Goal: Transaction & Acquisition: Purchase product/service

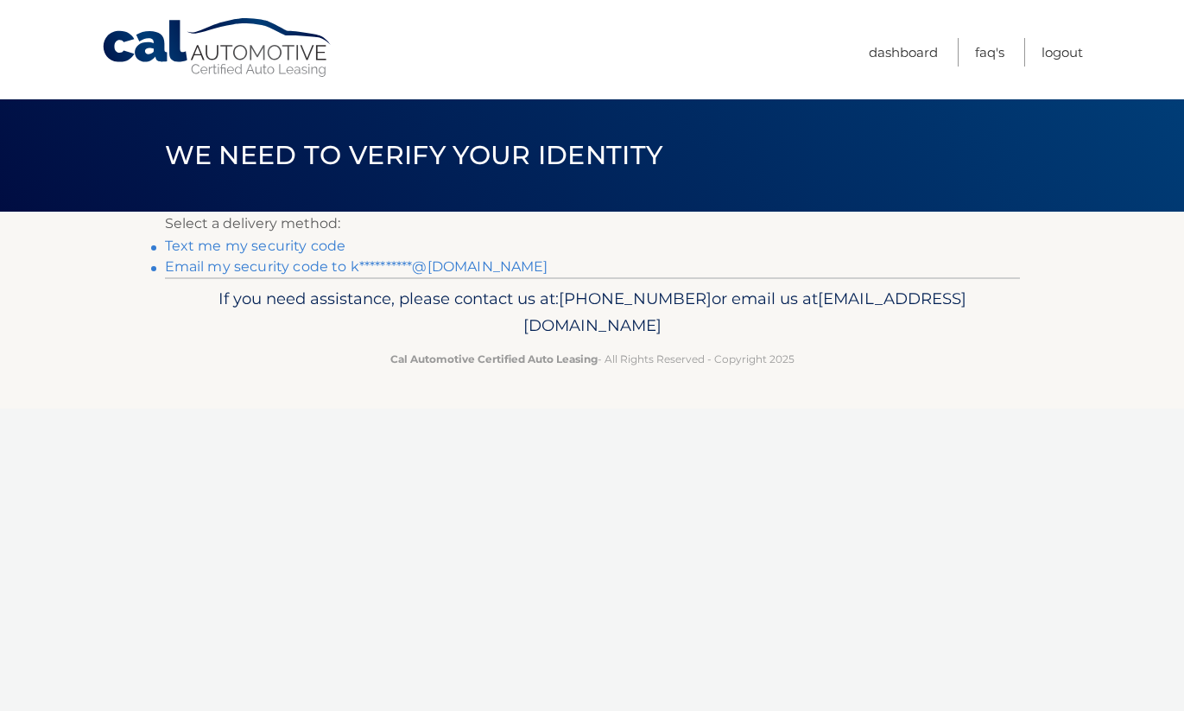
click at [291, 268] on link "**********" at bounding box center [357, 266] width 384 height 16
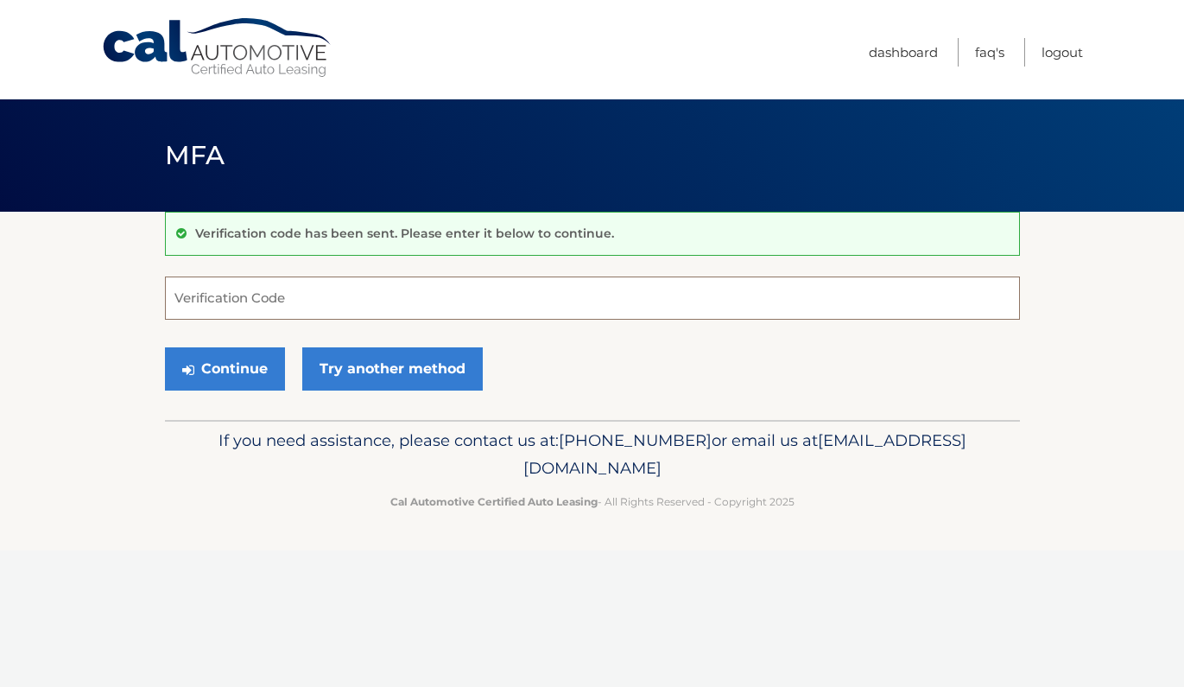
click at [416, 288] on input "Verification Code" at bounding box center [592, 297] width 855 height 43
type input "639459"
click at [240, 367] on button "Continue" at bounding box center [225, 368] width 120 height 43
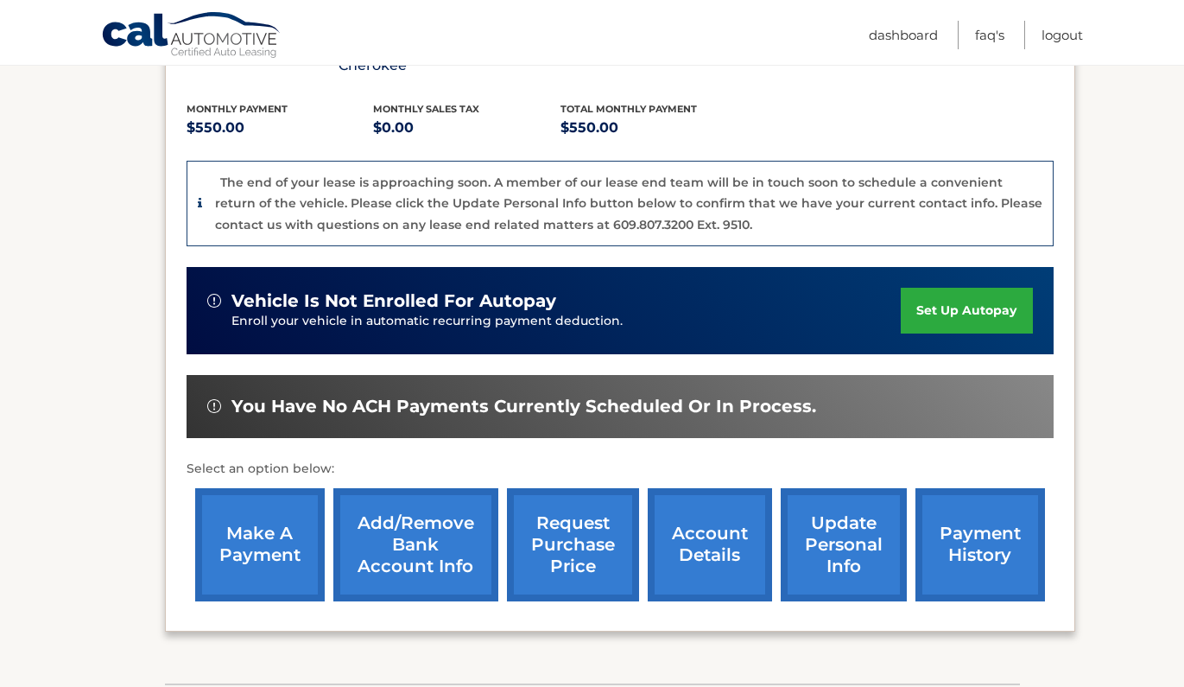
scroll to position [368, 0]
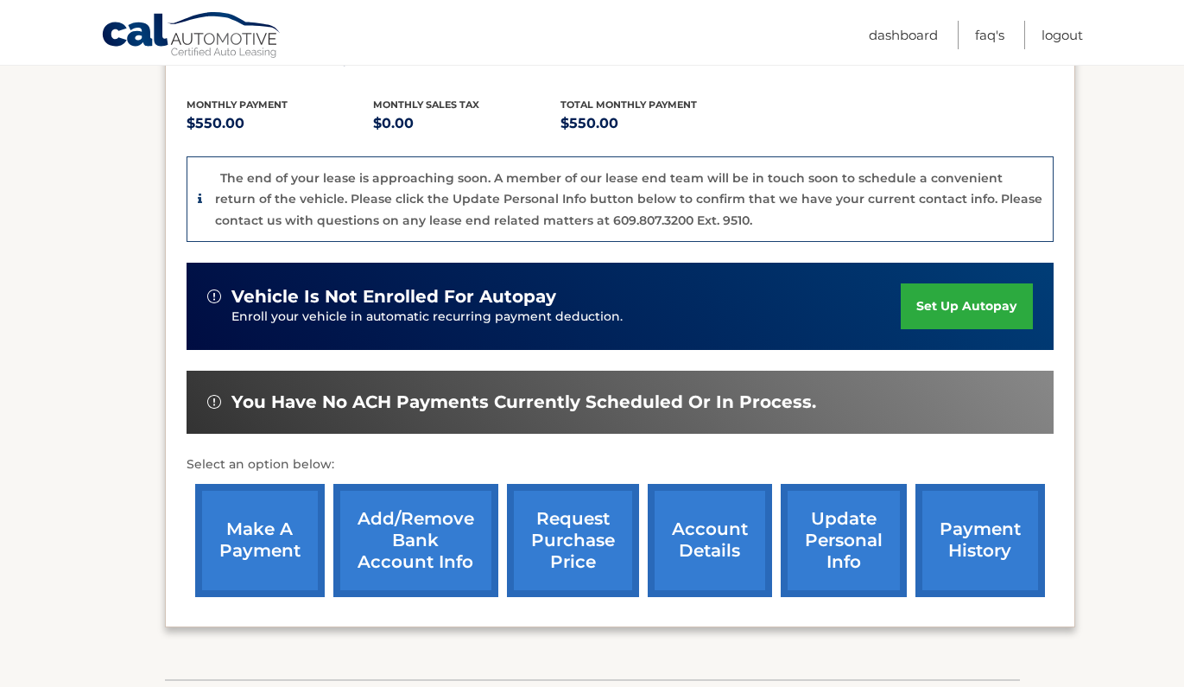
click at [248, 548] on link "make a payment" at bounding box center [260, 540] width 130 height 113
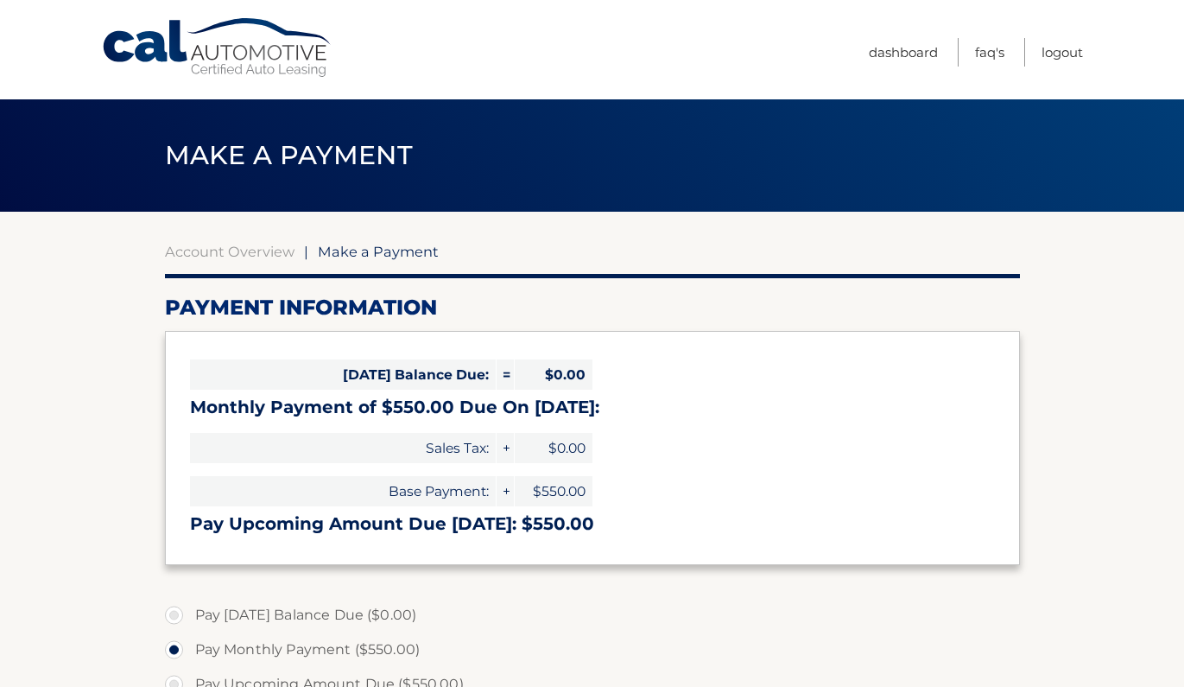
select select "YmJkM2M3NTMtOTlkNy00MDc1LTgzNWItNjQ5YTg5ZTNjOWVi"
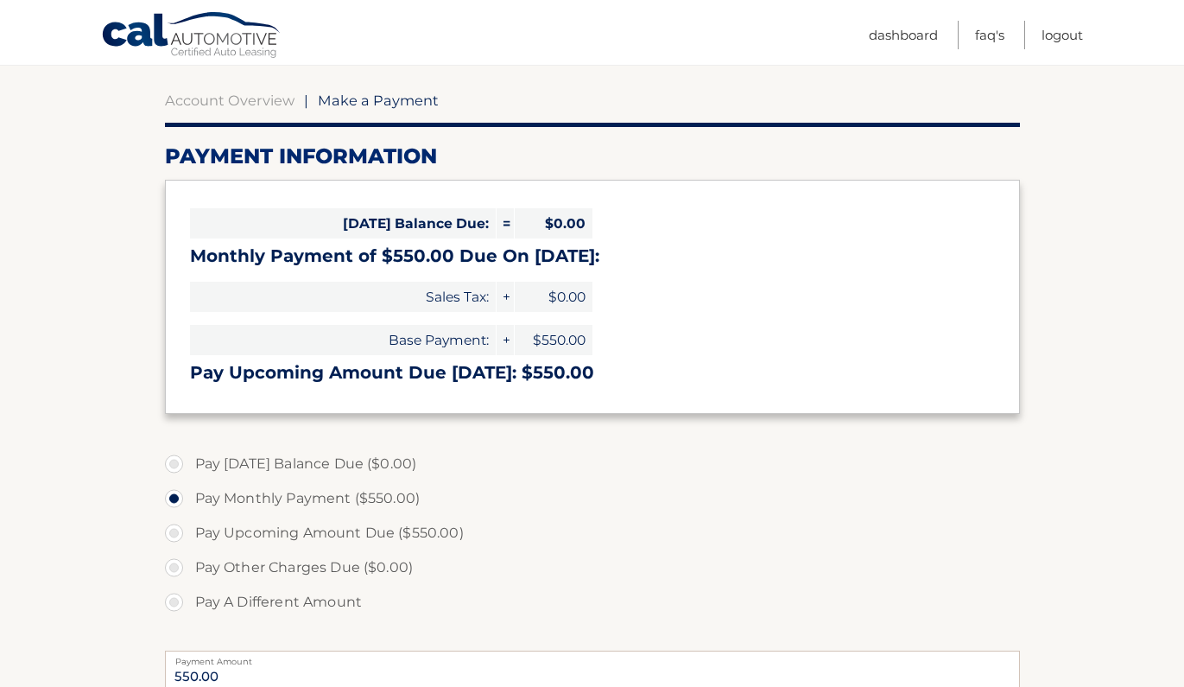
scroll to position [157, 0]
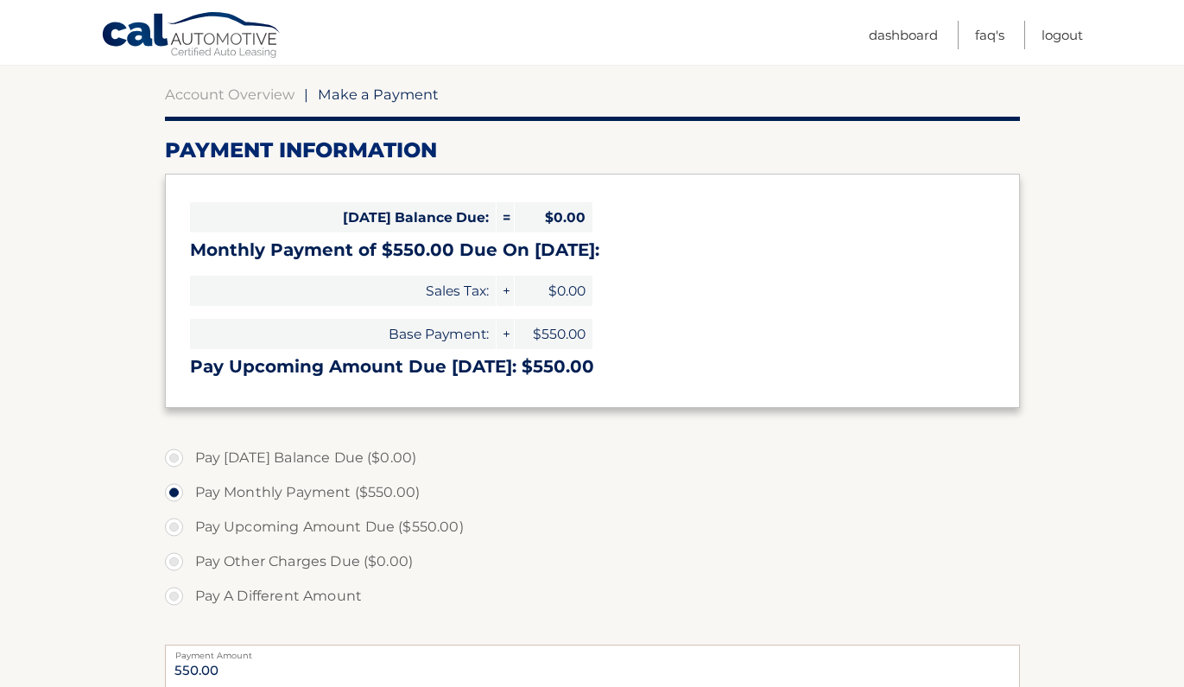
click at [372, 527] on label "Pay Upcoming Amount Due ($550.00)" at bounding box center [592, 527] width 855 height 35
click at [189, 527] on input "Pay Upcoming Amount Due ($550.00)" at bounding box center [180, 524] width 17 height 28
radio input "true"
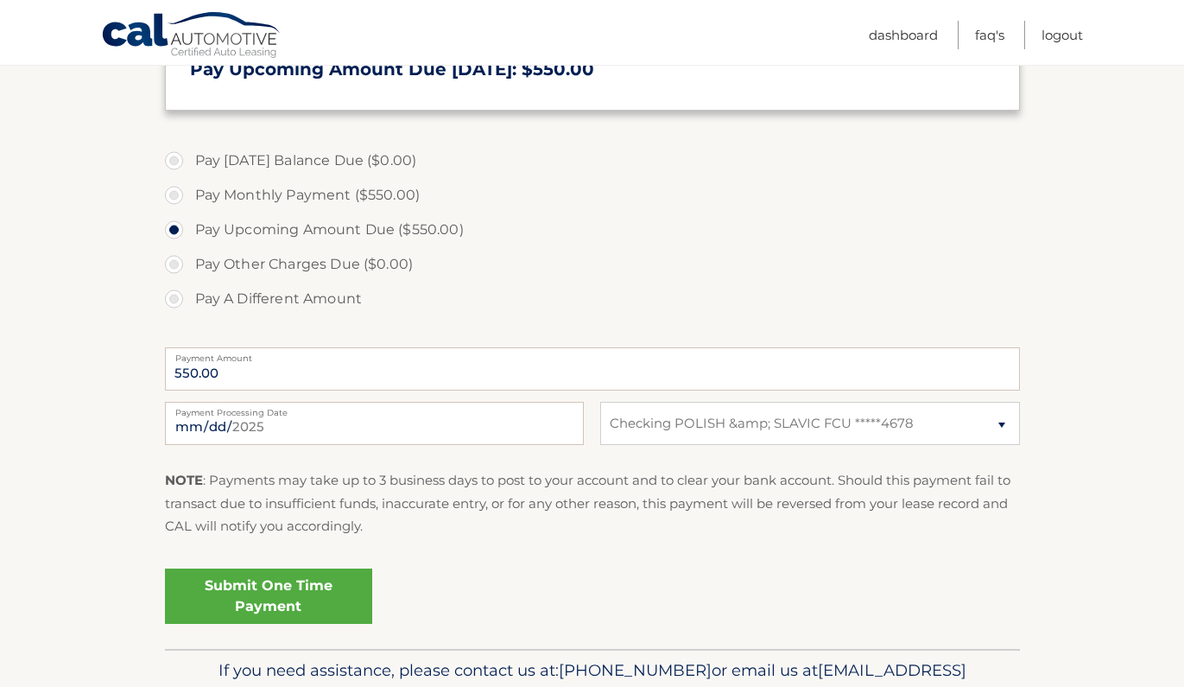
scroll to position [456, 0]
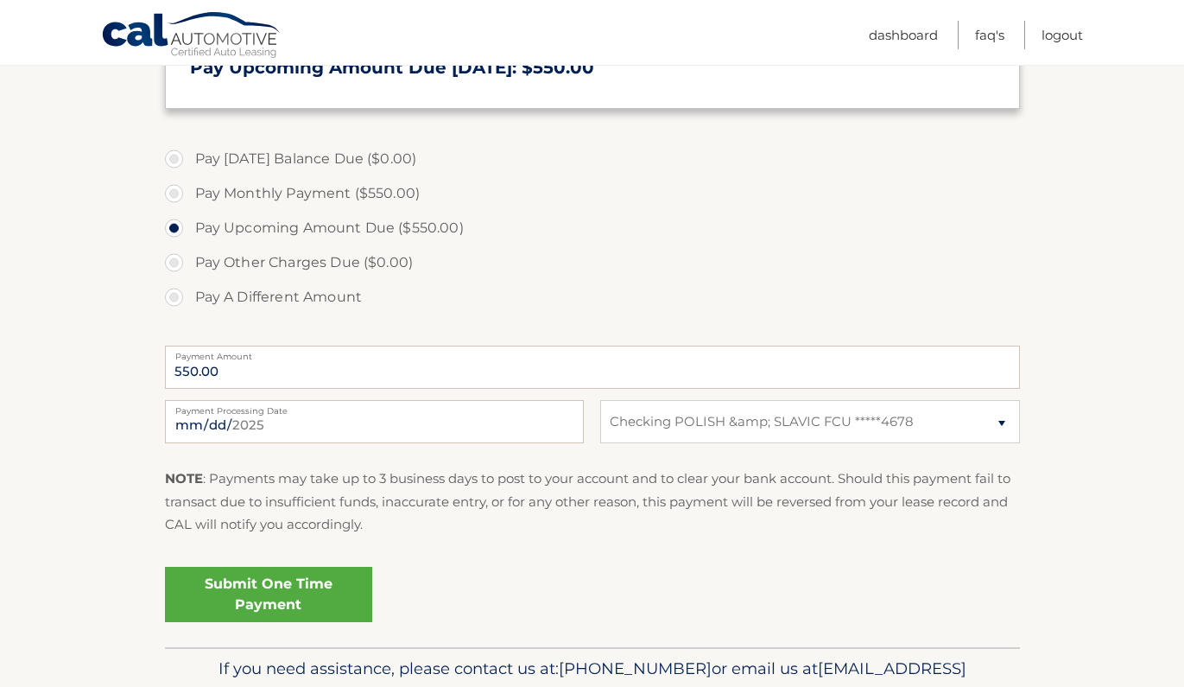
click at [311, 586] on link "Submit One Time Payment" at bounding box center [268, 594] width 207 height 55
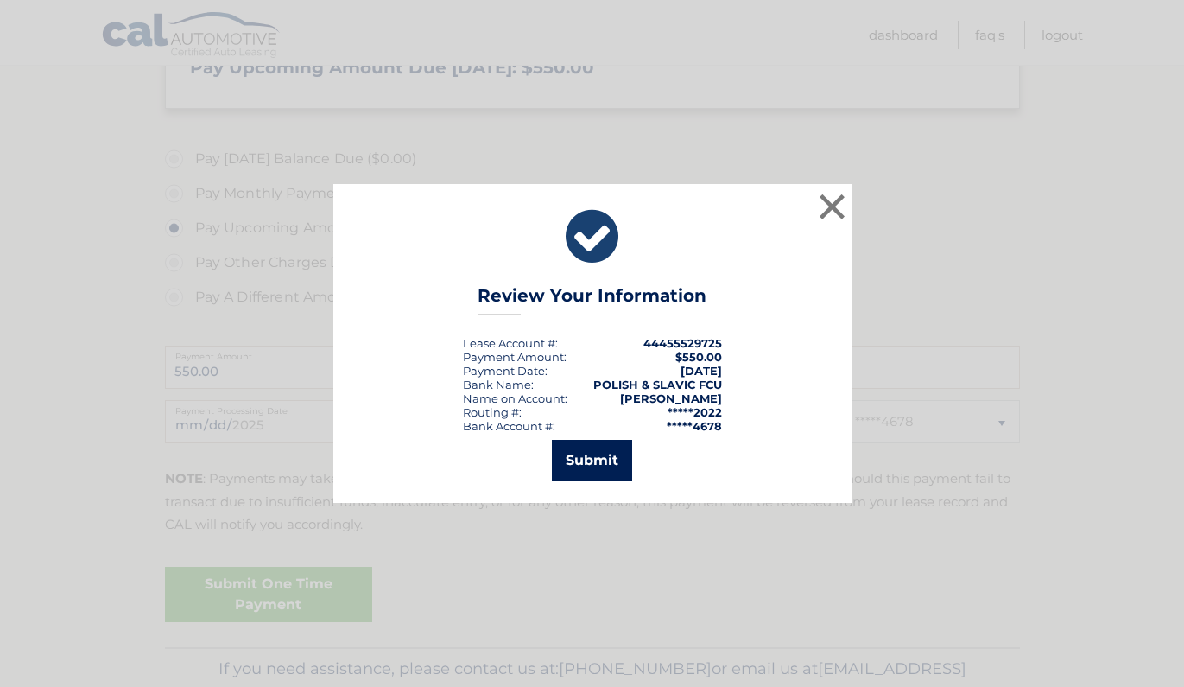
click at [607, 453] on button "Submit" at bounding box center [592, 460] width 80 height 41
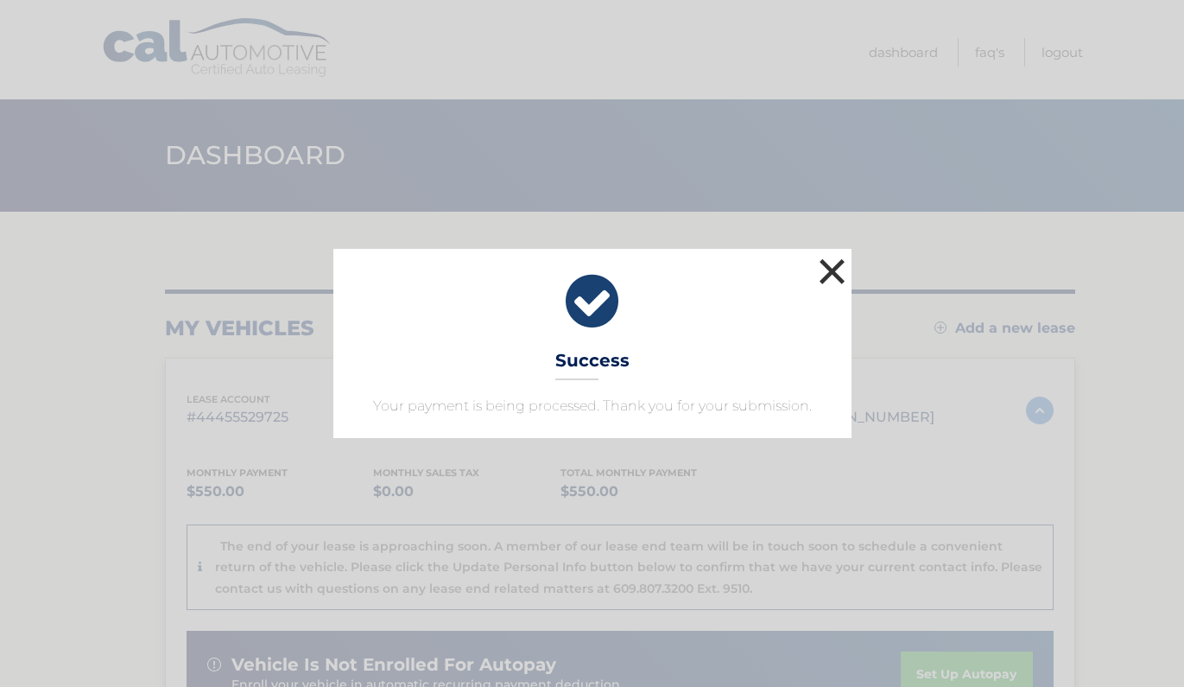
click at [831, 274] on button "×" at bounding box center [832, 271] width 35 height 35
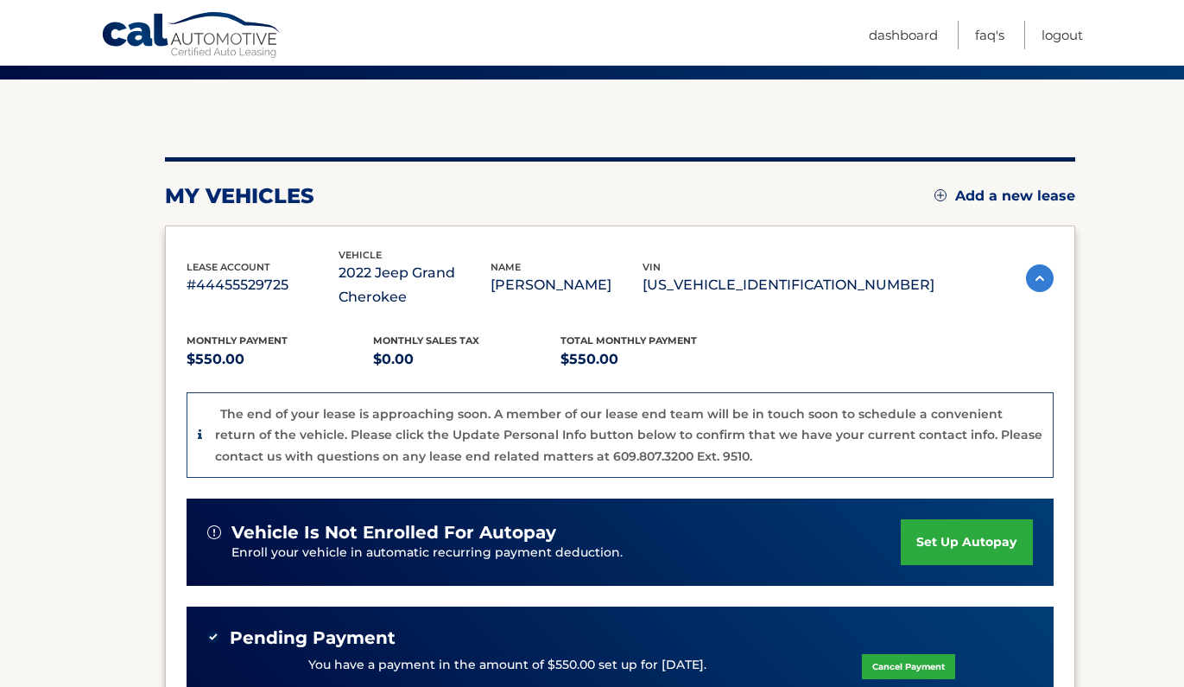
scroll to position [426, 0]
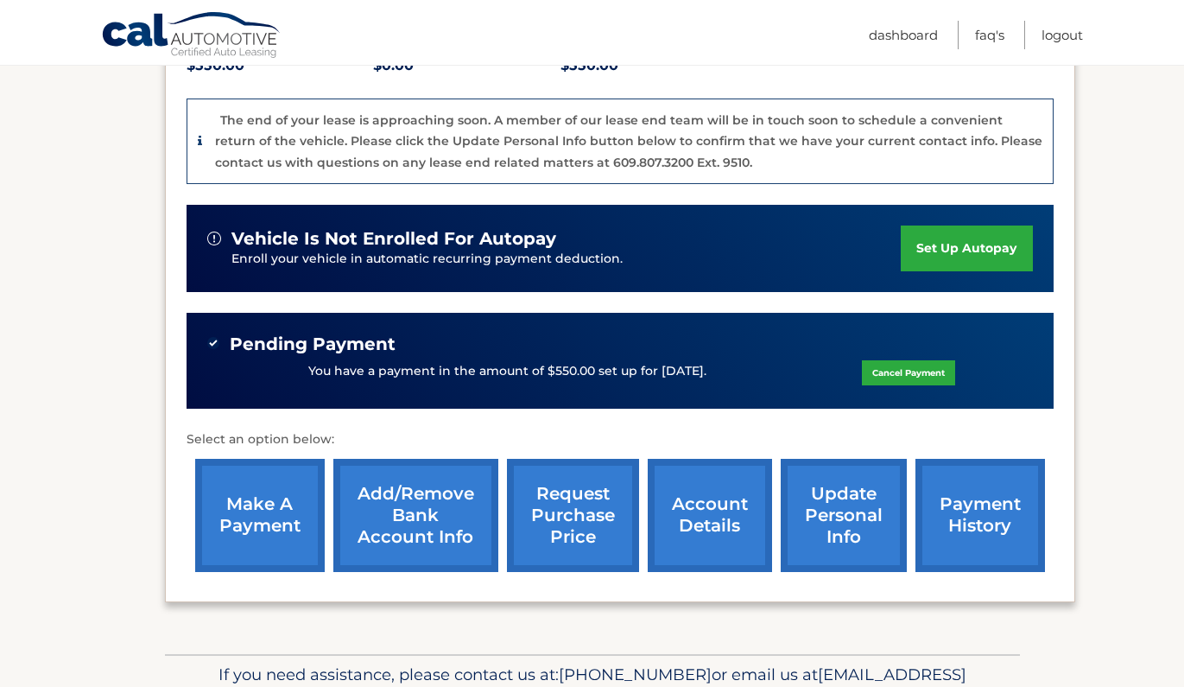
click at [269, 501] on link "make a payment" at bounding box center [260, 515] width 130 height 113
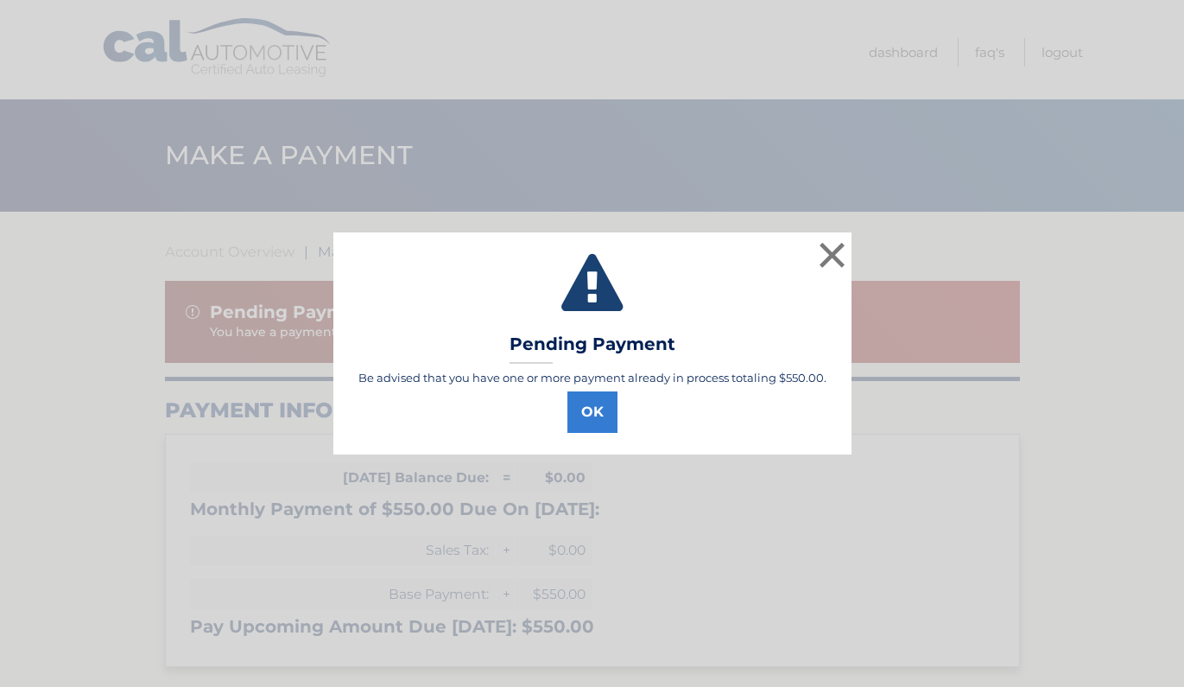
select select "YmJkM2M3NTMtOTlkNy00MDc1LTgzNWItNjQ5YTg5ZTNjOWVi"
click at [582, 418] on button "OK" at bounding box center [593, 411] width 50 height 41
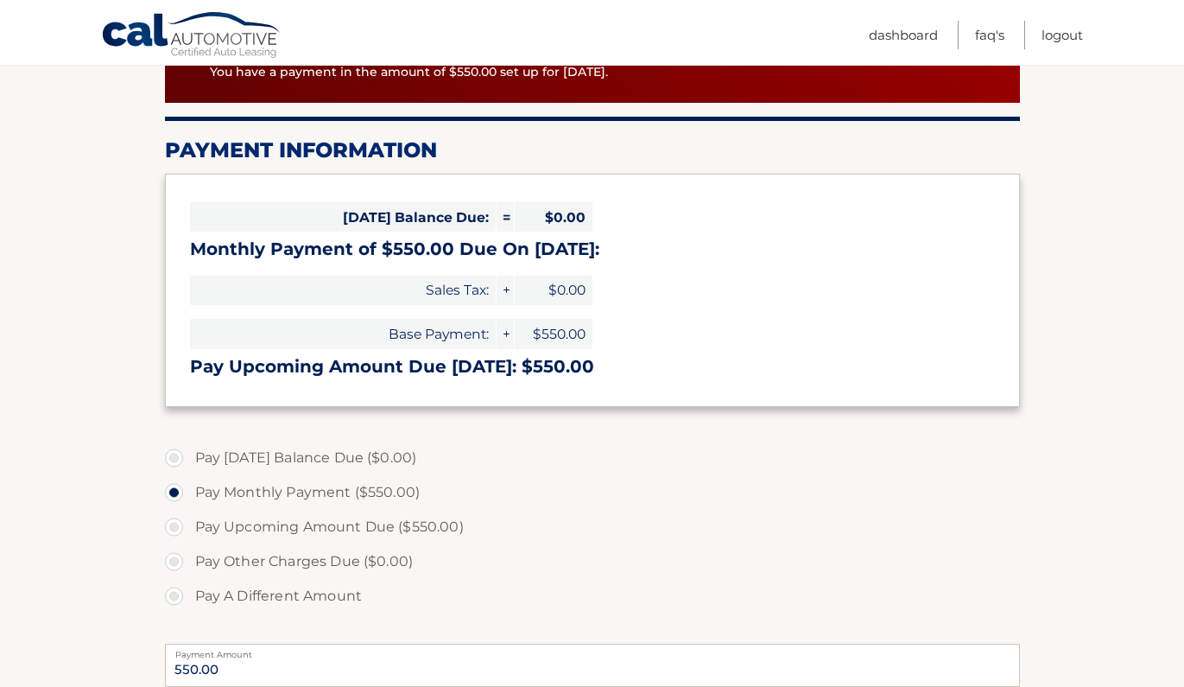
scroll to position [263, 0]
